Goal: Transaction & Acquisition: Book appointment/travel/reservation

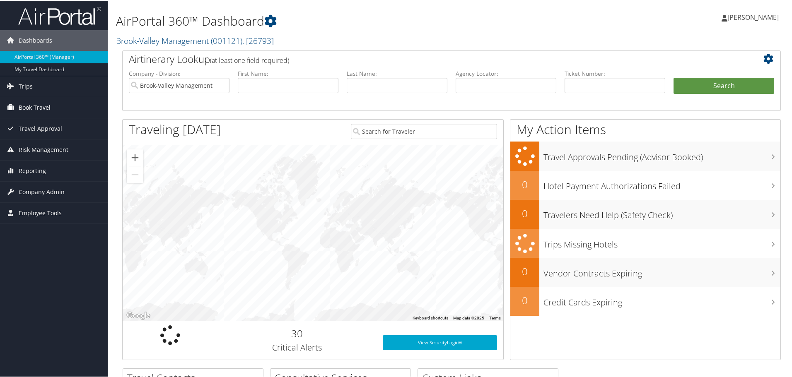
click at [62, 105] on link "Book Travel" at bounding box center [54, 107] width 108 height 21
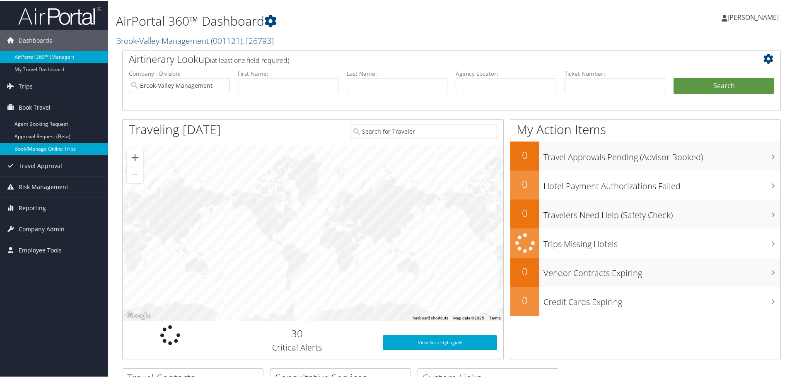
click at [42, 151] on link "Book/Manage Online Trips" at bounding box center [54, 148] width 108 height 12
